Goal: Task Accomplishment & Management: Complete application form

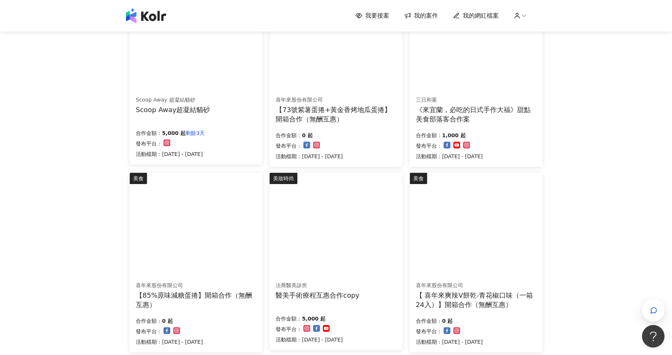
scroll to position [348, 0]
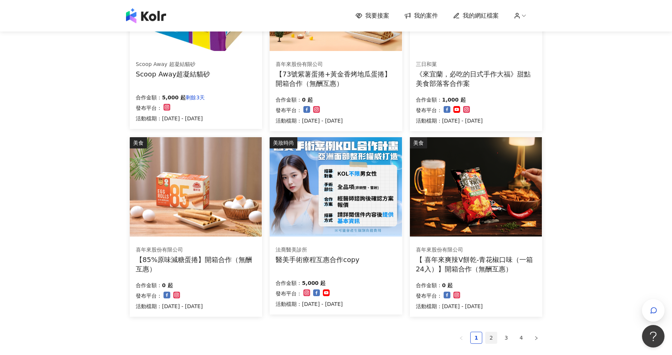
click at [495, 336] on link "2" at bounding box center [491, 337] width 11 height 11
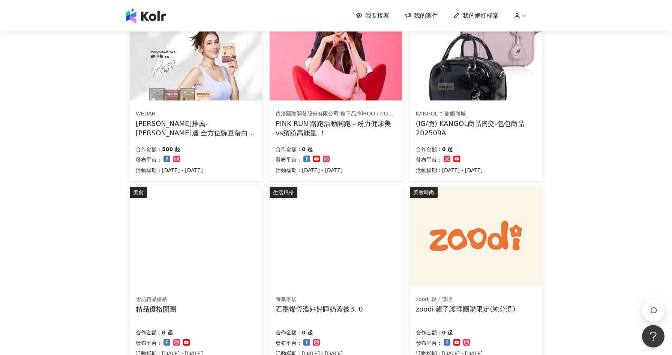
scroll to position [448, 0]
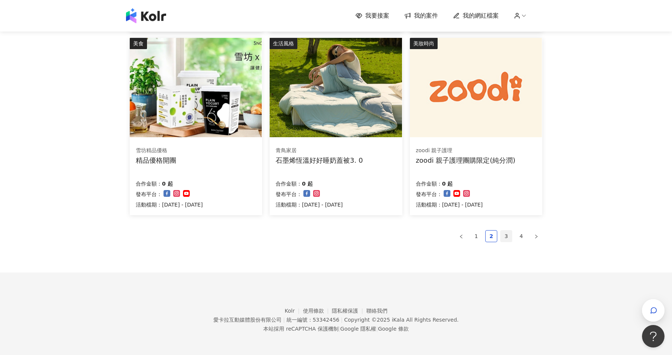
click at [508, 234] on link "3" at bounding box center [506, 236] width 11 height 11
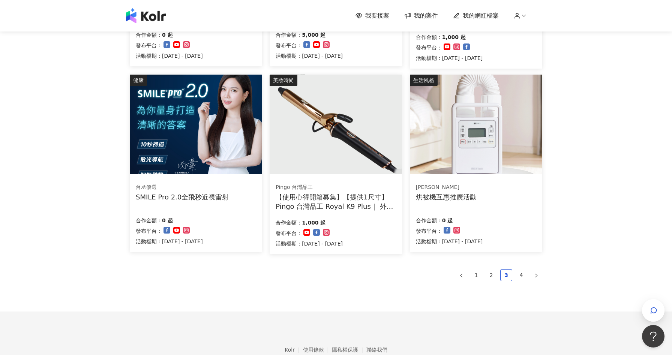
scroll to position [450, 0]
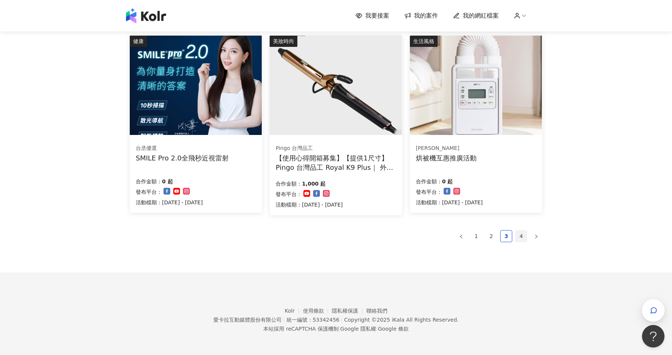
click at [520, 233] on link "4" at bounding box center [521, 236] width 11 height 11
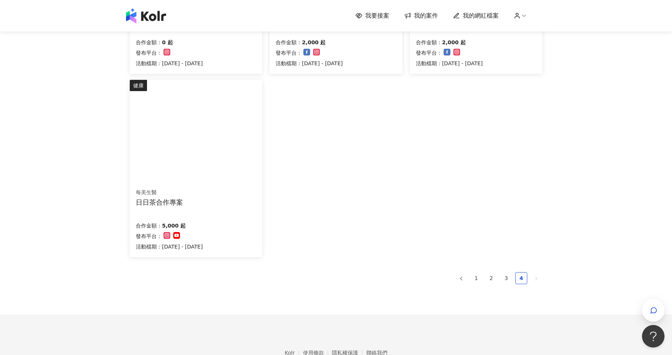
scroll to position [273, 0]
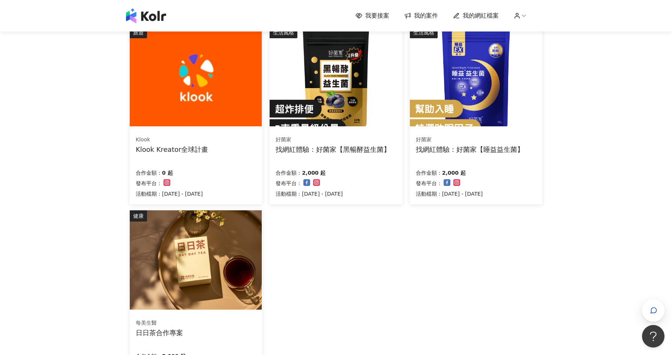
click at [507, 175] on div "合作金額： 2,000 起 發布平台： 活動檔期：2025/10/14 - 2026/1/31" at bounding box center [476, 183] width 120 height 32
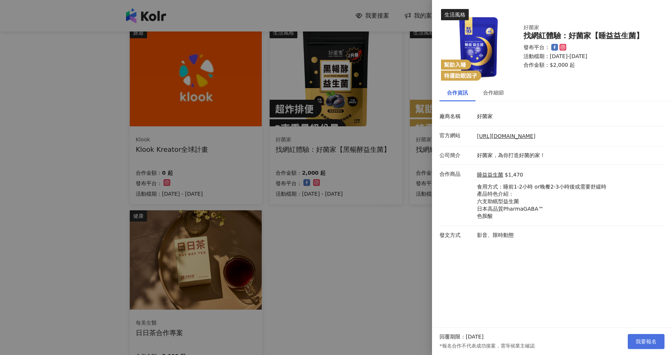
click at [636, 341] on span "我要報名" at bounding box center [646, 342] width 21 height 6
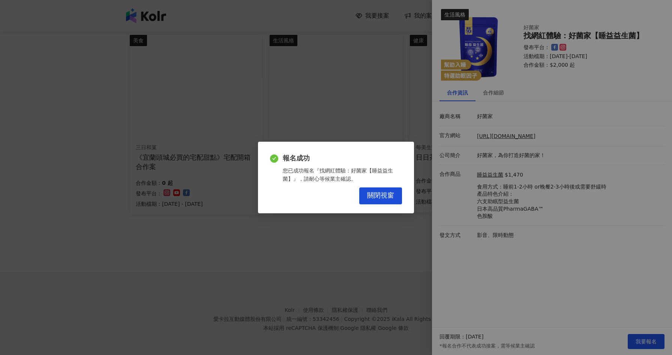
scroll to position [263, 0]
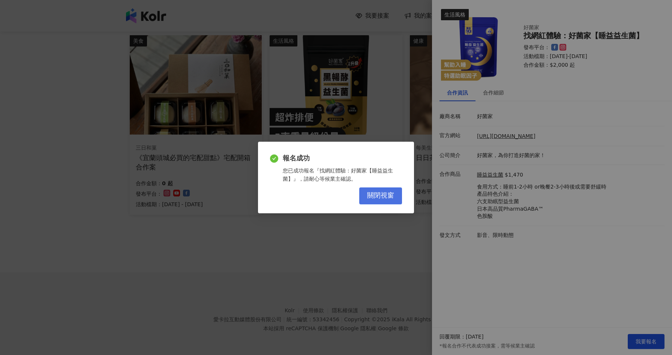
click at [380, 195] on span "關閉視窗" at bounding box center [380, 196] width 27 height 8
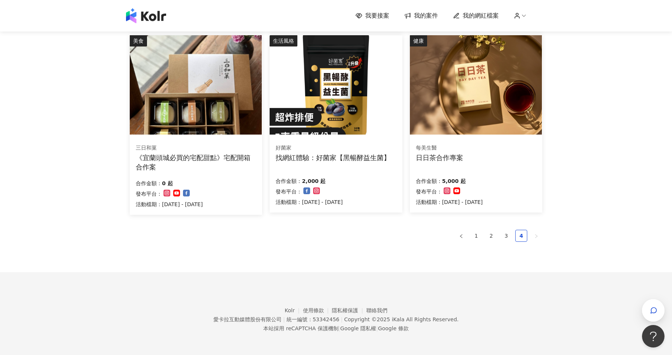
click at [374, 176] on div "合作金額： 2,000 起 發布平台： 活動檔期：2025/10/14 - 2026/1/31" at bounding box center [336, 191] width 120 height 32
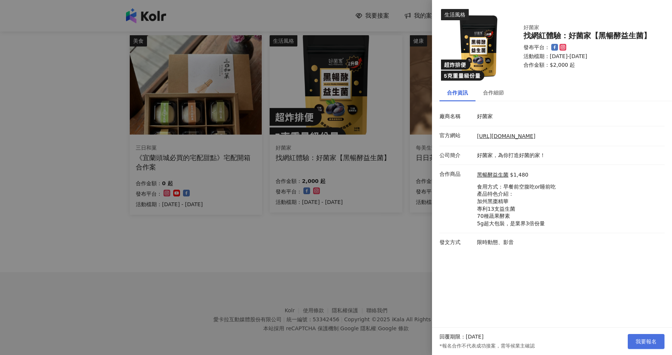
click at [653, 343] on span "我要報名" at bounding box center [646, 342] width 21 height 6
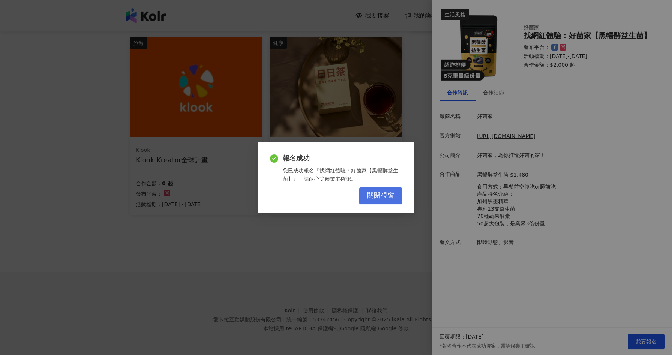
click at [387, 195] on span "關閉視窗" at bounding box center [380, 196] width 27 height 8
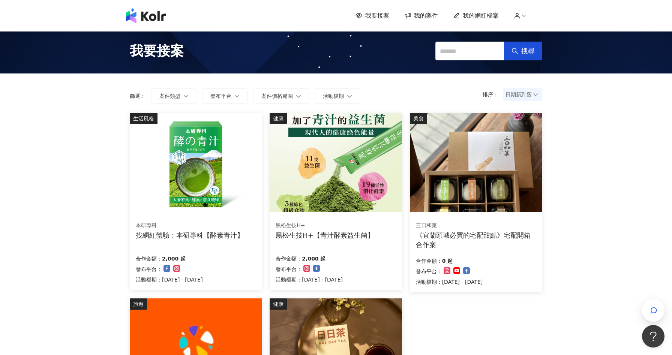
scroll to position [0, 0]
